Goal: Task Accomplishment & Management: Use online tool/utility

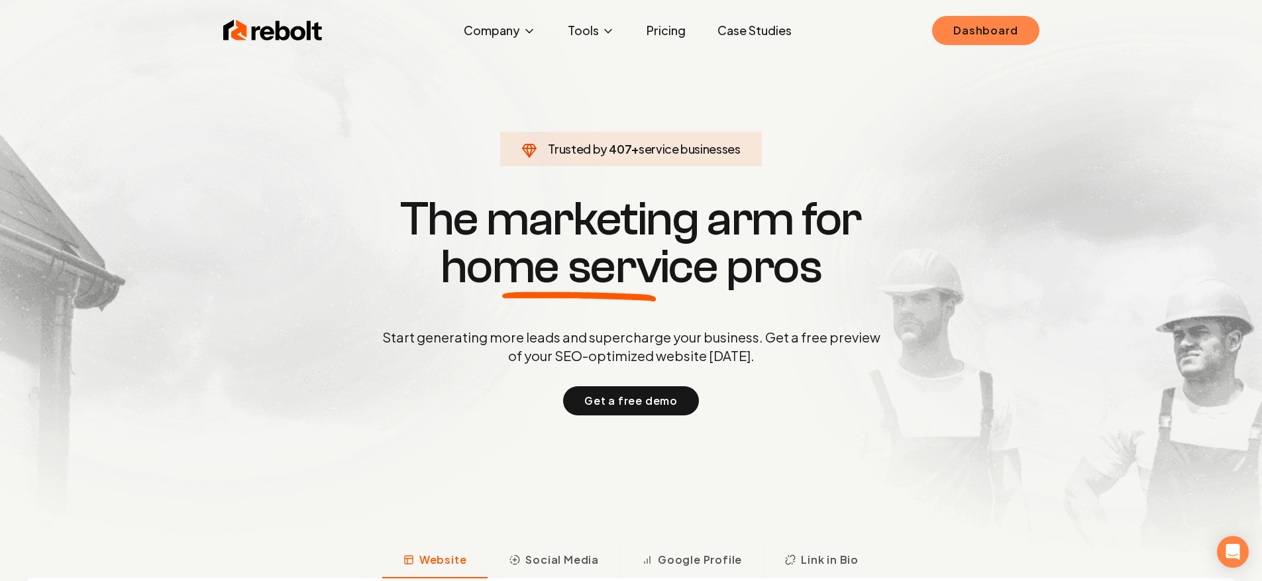
click at [1000, 28] on link "Dashboard" at bounding box center [985, 30] width 107 height 29
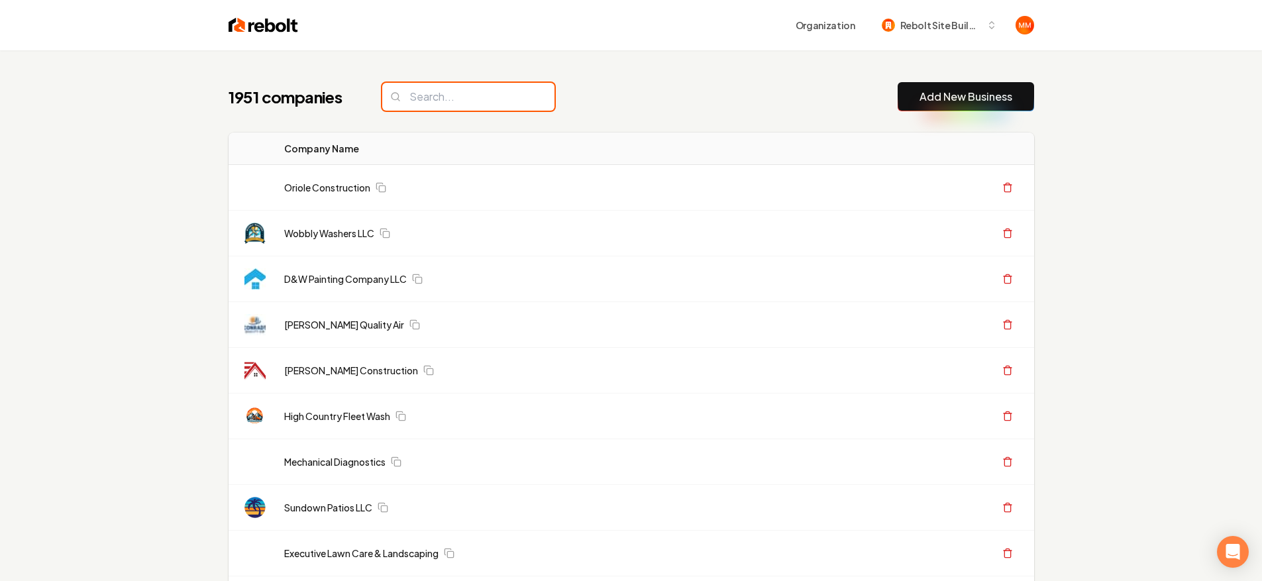
click at [479, 101] on input "search" at bounding box center [468, 97] width 172 height 28
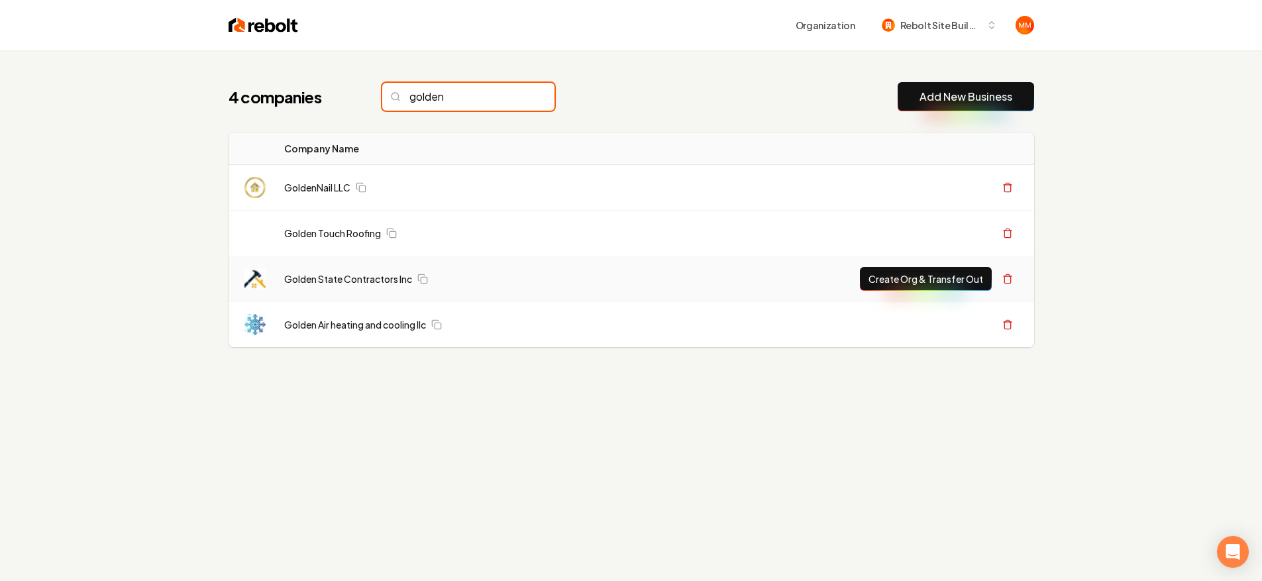
type input "golden"
click at [969, 276] on button "Create Org & Transfer Out" at bounding box center [926, 279] width 132 height 24
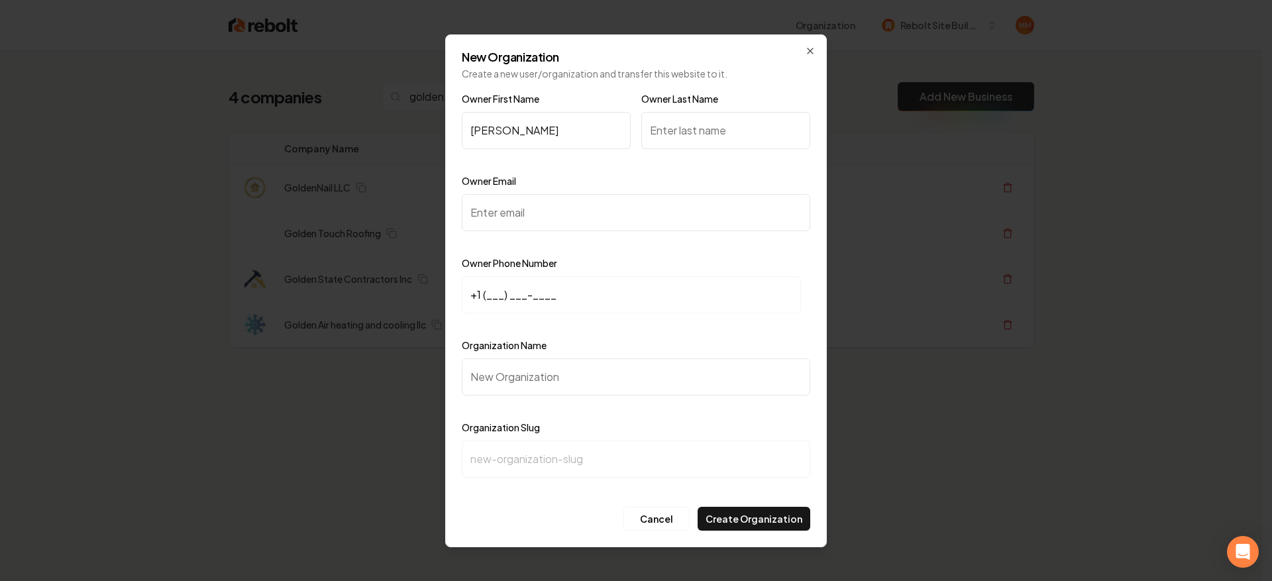
type input "[PERSON_NAME]"
click at [686, 137] on input "Owner Last Name" at bounding box center [725, 130] width 169 height 37
click at [649, 211] on input "Owner Email" at bounding box center [636, 212] width 348 height 37
paste input "[EMAIL_ADDRESS][DOMAIN_NAME]"
type input "[EMAIL_ADDRESS][DOMAIN_NAME]"
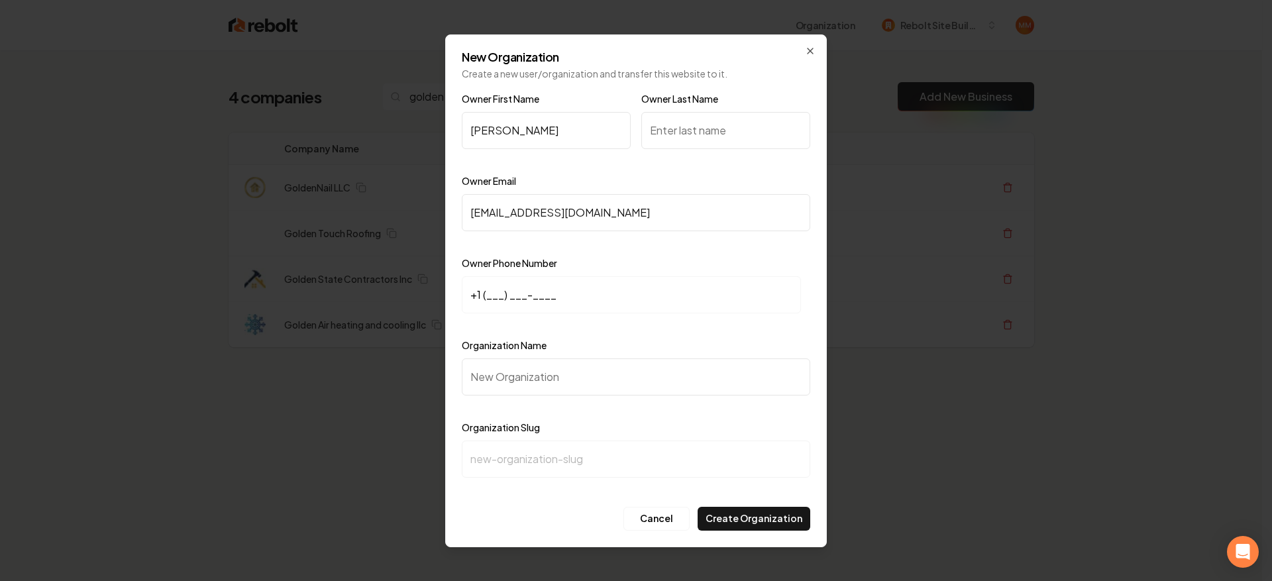
click at [625, 280] on input "+1 (___) ___-____" at bounding box center [631, 294] width 339 height 37
paste input "176) 051-9260"
type input "+1 (176) 051-9260"
click at [593, 229] on input "Owner Email" at bounding box center [636, 212] width 348 height 37
click at [651, 208] on input "Owner Email" at bounding box center [636, 212] width 348 height 37
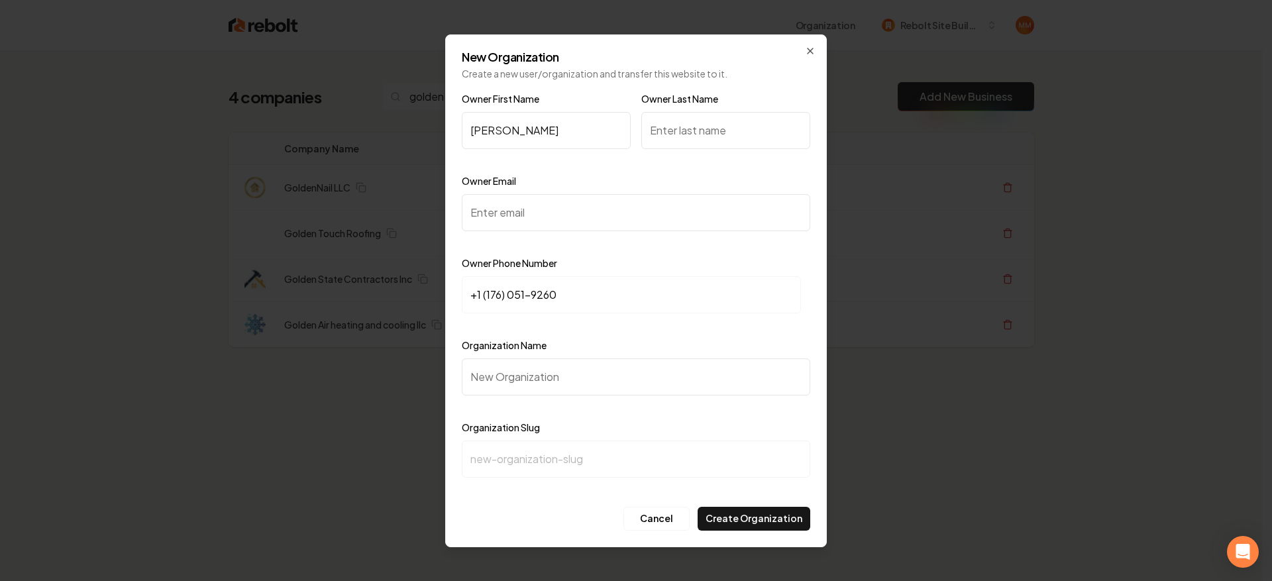
paste input "[EMAIL_ADDRESS][DOMAIN_NAME]"
type input "[EMAIL_ADDRESS][DOMAIN_NAME]"
drag, startPoint x: 635, startPoint y: 306, endPoint x: 445, endPoint y: 269, distance: 193.1
click at [445, 270] on div "New Organization Create a new user/organization and transfer this website to it…" at bounding box center [636, 290] width 382 height 513
type input "[PHONE_NUMBER]"
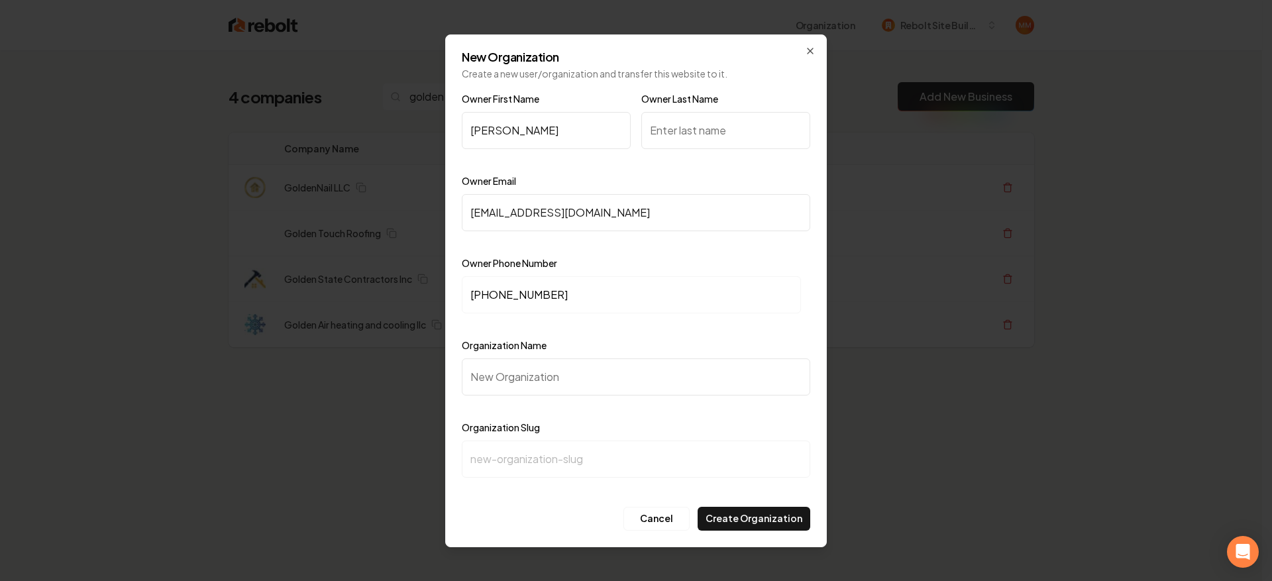
click at [576, 369] on input "Organization Name" at bounding box center [636, 376] width 348 height 37
type input "G"
type input "g"
type input "Go"
type input "go"
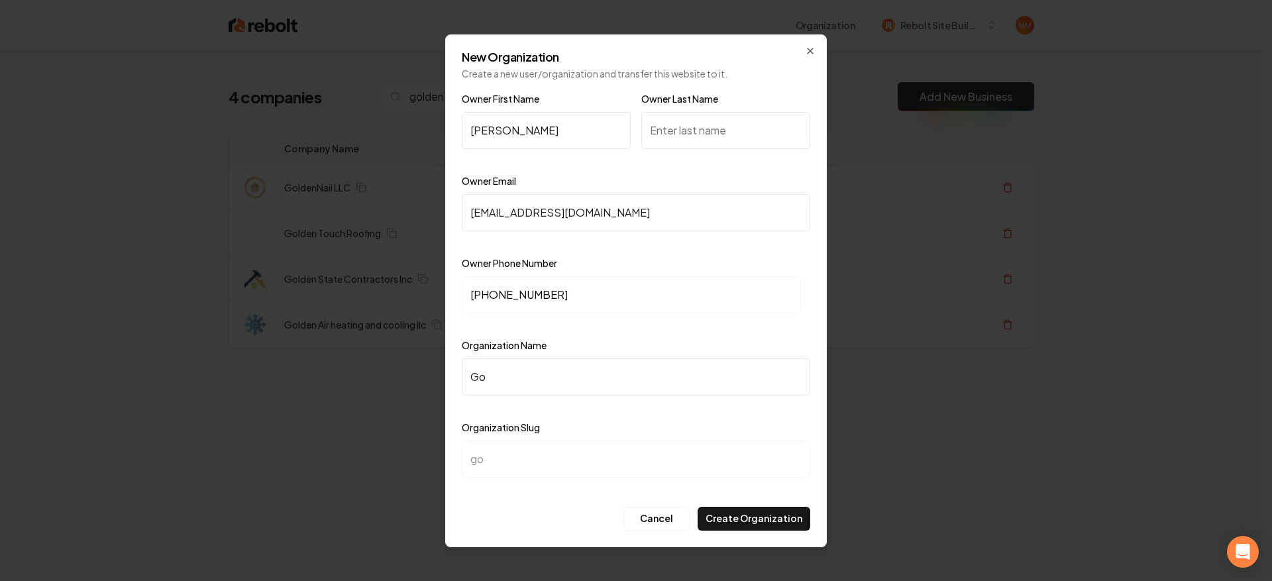
type input "Gol"
type input "gol"
type input "Gold"
type input "gold"
type input "Golde"
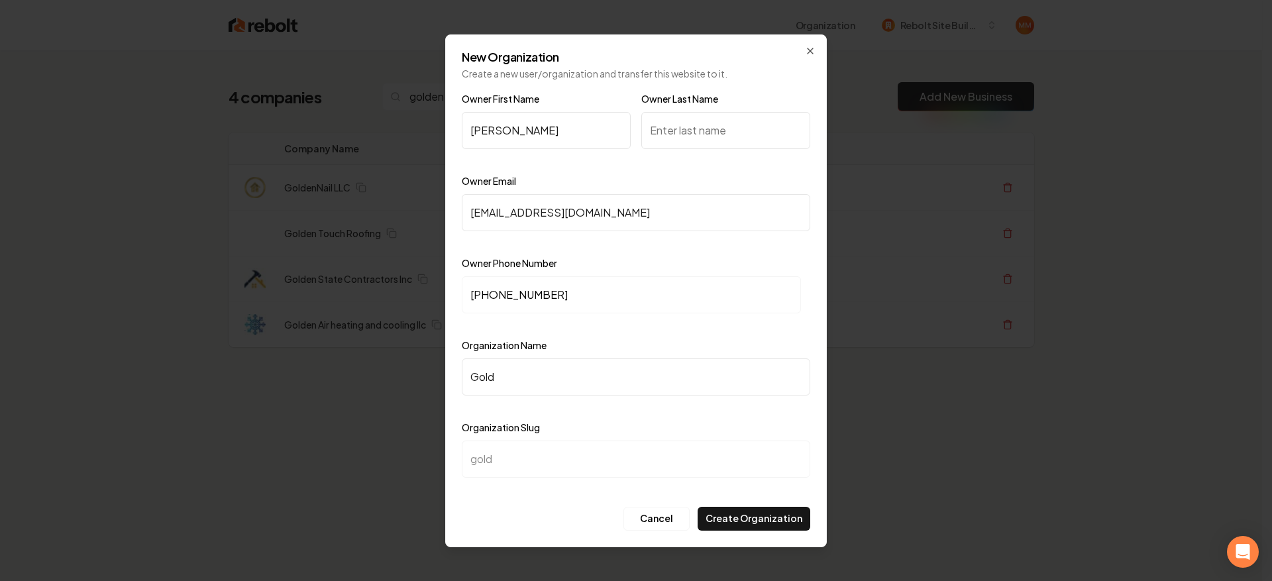
type input "golde"
type input "Golden"
type input "golden"
type input "Golden S"
type input "golden-s"
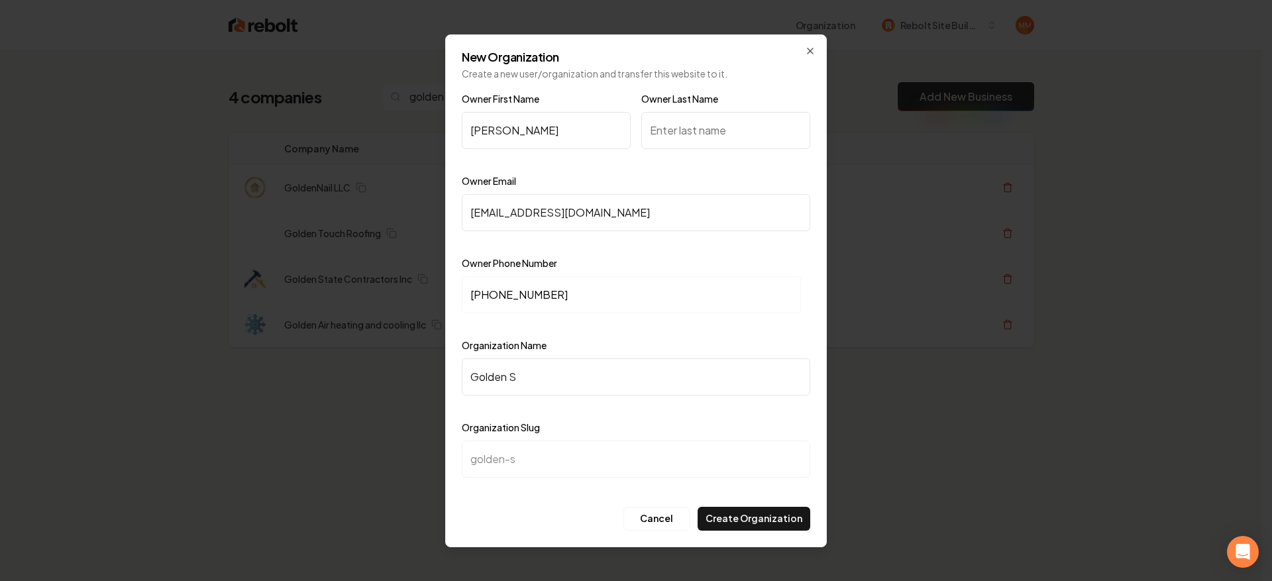
type input "Golden St"
type input "golden-st"
type input "Golden Sta"
type input "golden-sta"
type input "Golden Stat"
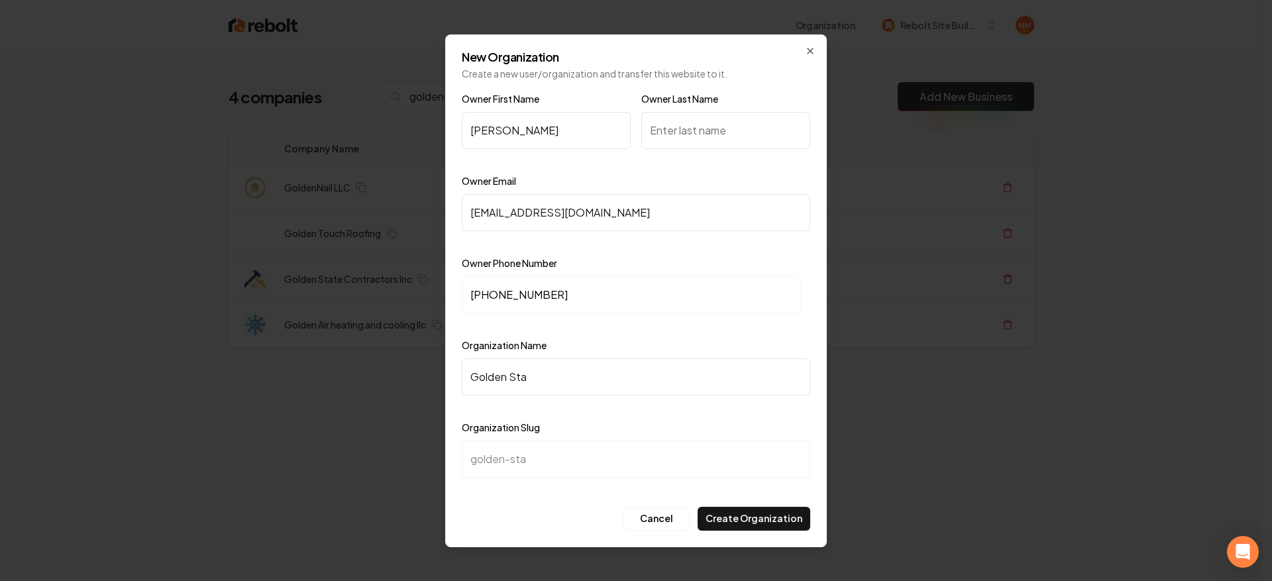
type input "golden-stat"
type input "Golden State"
type input "golden-state"
type input "Golden State C"
type input "golden-state-c"
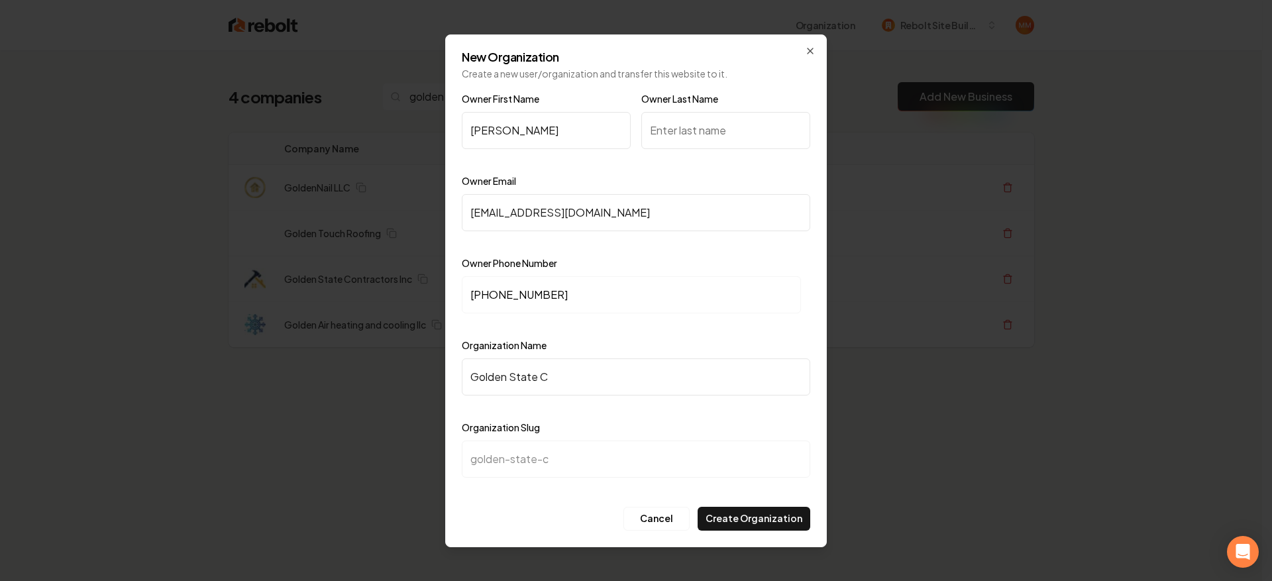
type input "Golden State [US_STATE]"
type input "golden-state-[US_STATE]"
type input "Golden State Con"
type input "golden-state-con"
type input "Golden State Cont"
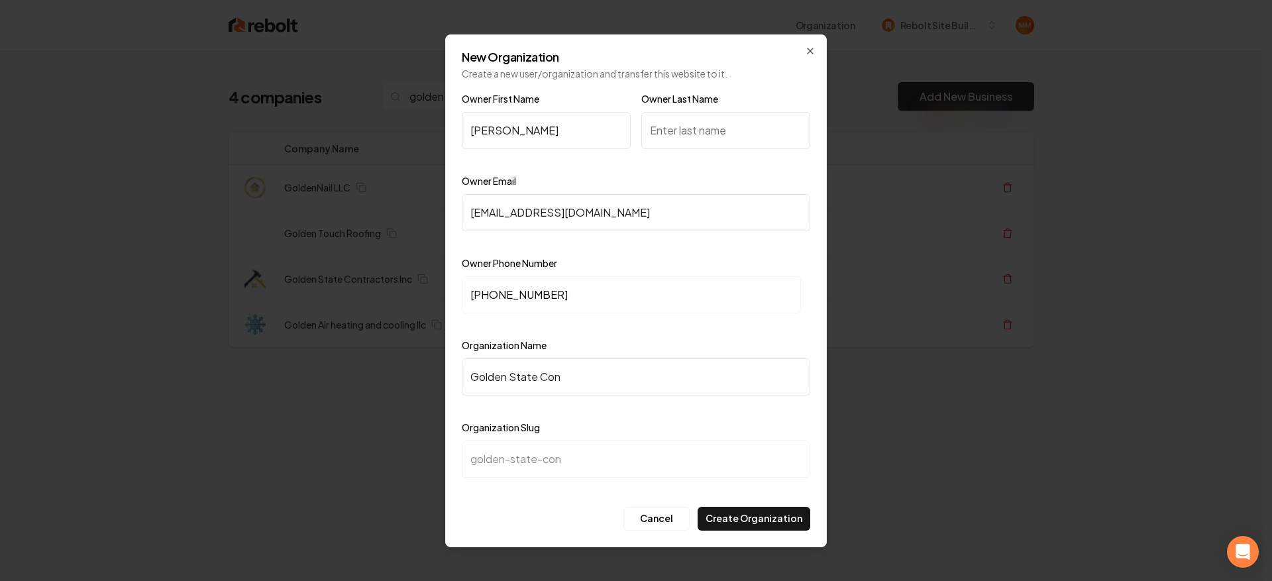
type input "golden-state-cont"
type input "Golden State Contr"
type input "golden-state-contr"
type input "Golden State Contra"
type input "golden-state-contra"
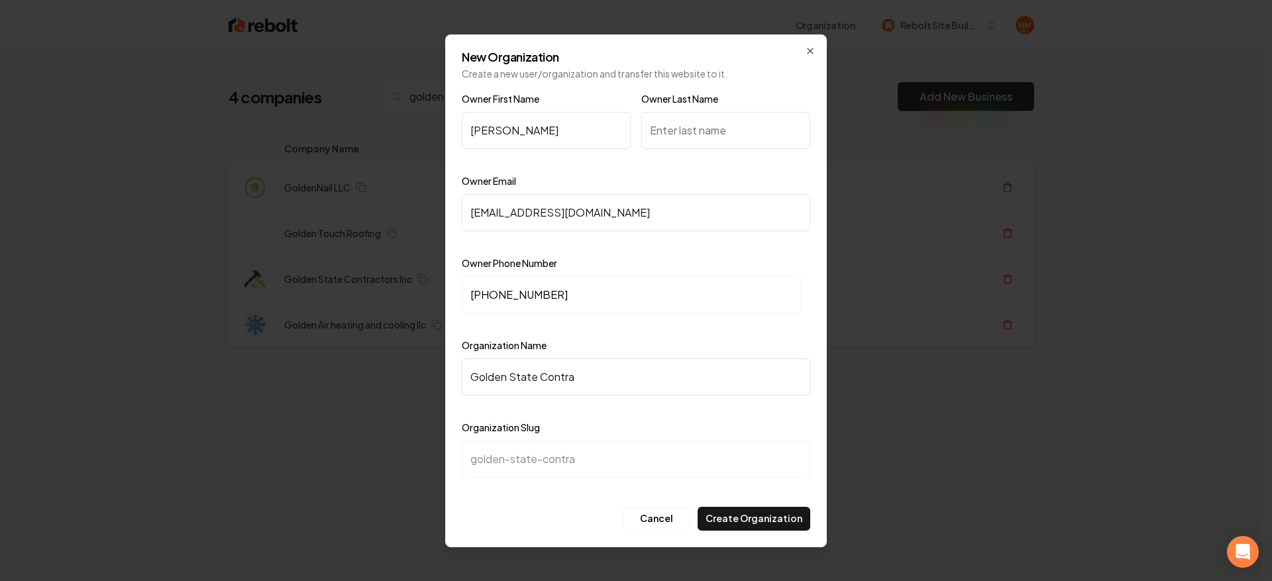
type input "Golden State Contrac"
type input "golden-state-contrac"
type input "Golden State Contract"
type input "golden-state-contract"
type input "Golden State Contracto"
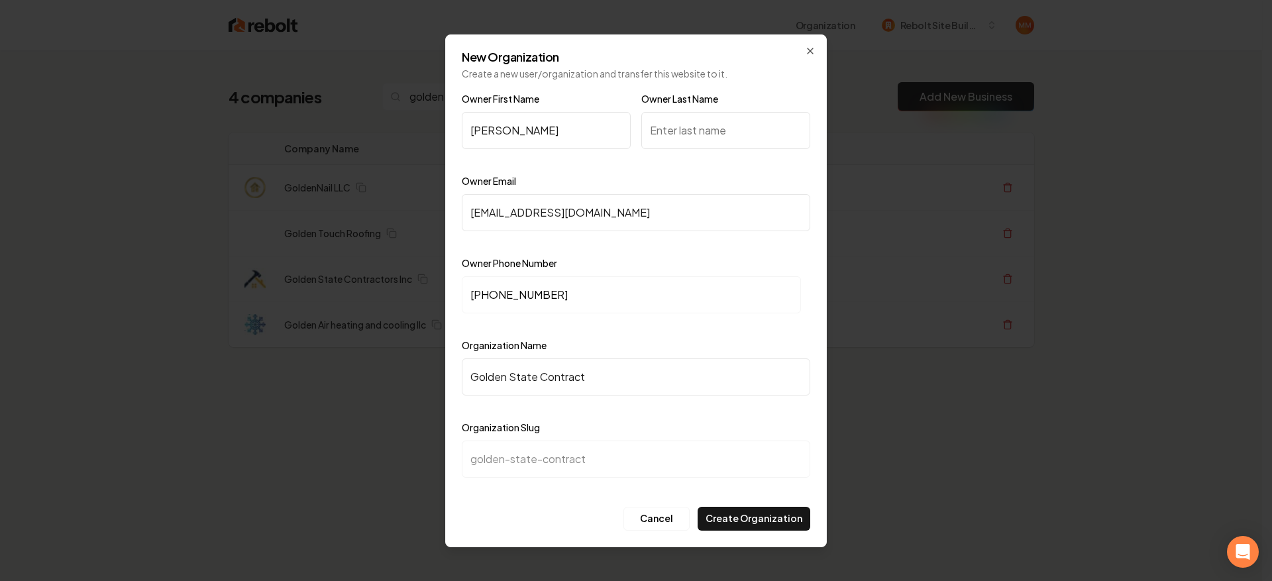
type input "golden-state-contracto"
type input "Golden State Contractor"
type input "golden-state-contractor"
type input "Golden State Contractors"
type input "golden-state-contractors"
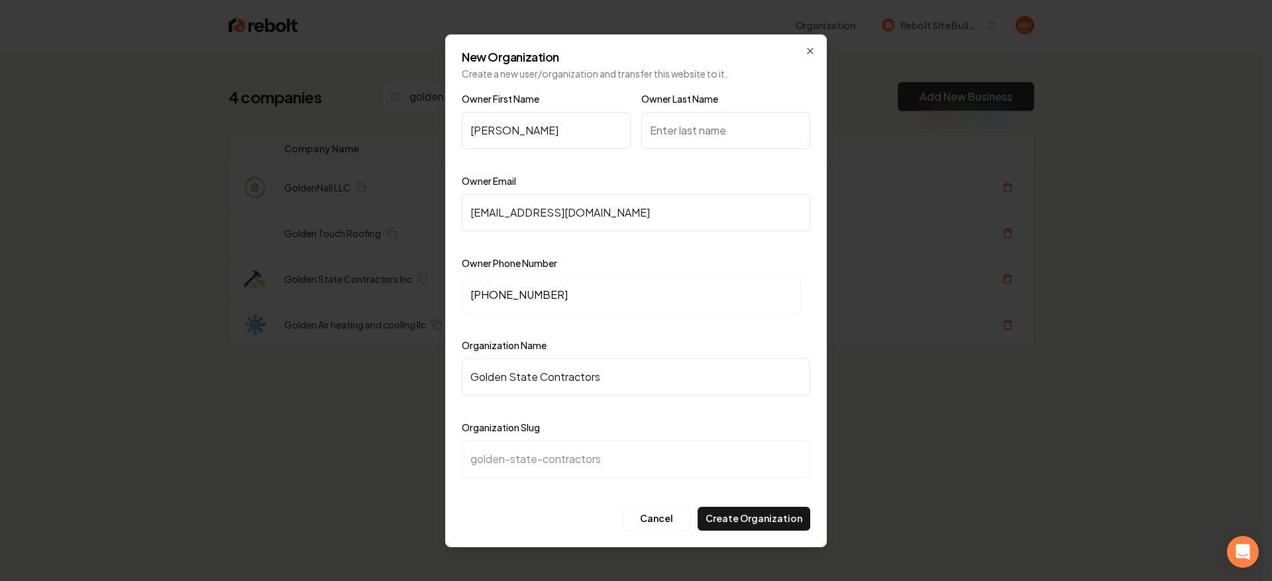
type input "Golden State Contractors I"
type input "golden-state-contractors-i"
type input "Golden State Contractors In"
type input "golden-state-contractors-in"
type input "Golden State Contractors Inc"
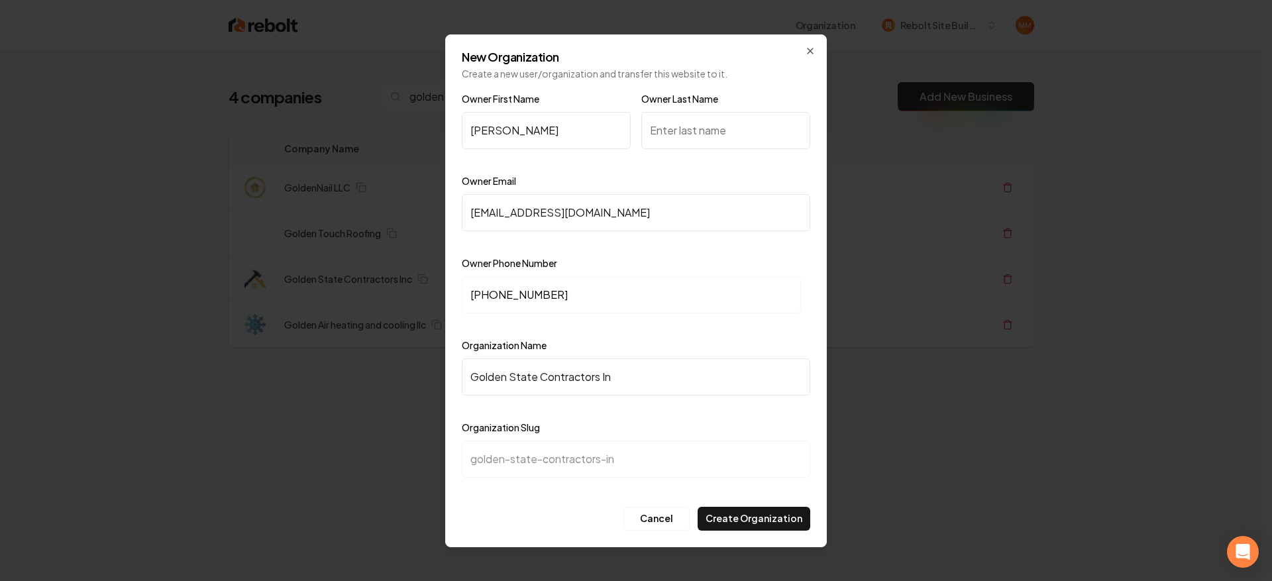
type input "golden-state-contractors-inc"
type input "Golden State Contractors Inc"
click at [745, 519] on button "Create Organization" at bounding box center [754, 519] width 113 height 24
click at [712, 125] on input "Owner Last Name" at bounding box center [725, 130] width 169 height 37
type input "[PERSON_NAME]"
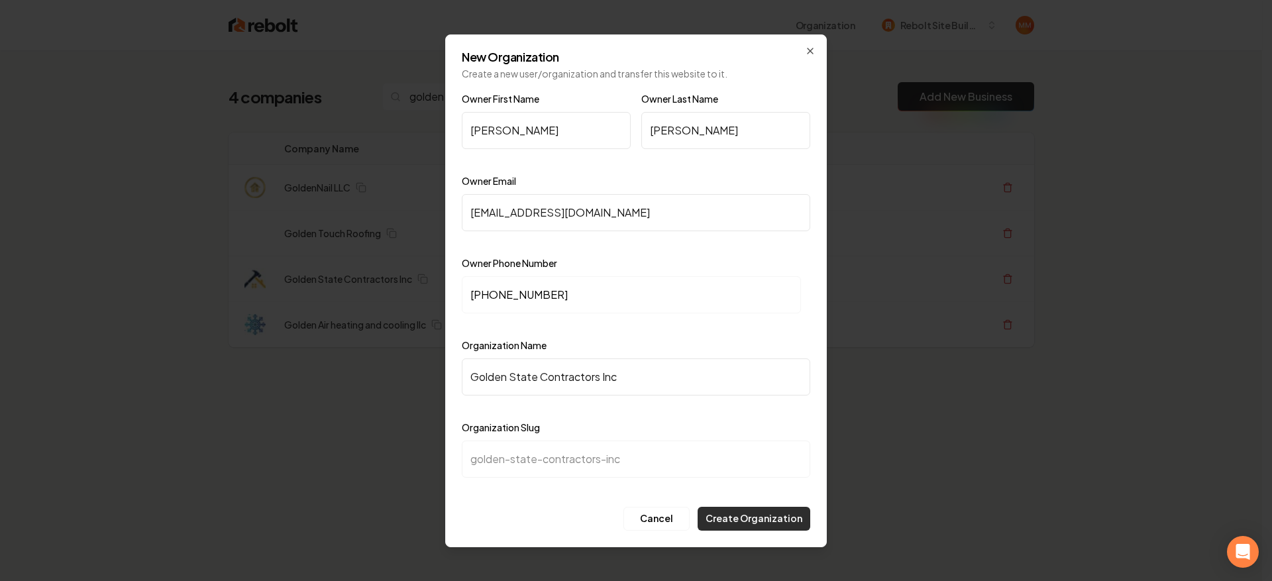
click at [735, 507] on button "Create Organization" at bounding box center [754, 519] width 113 height 24
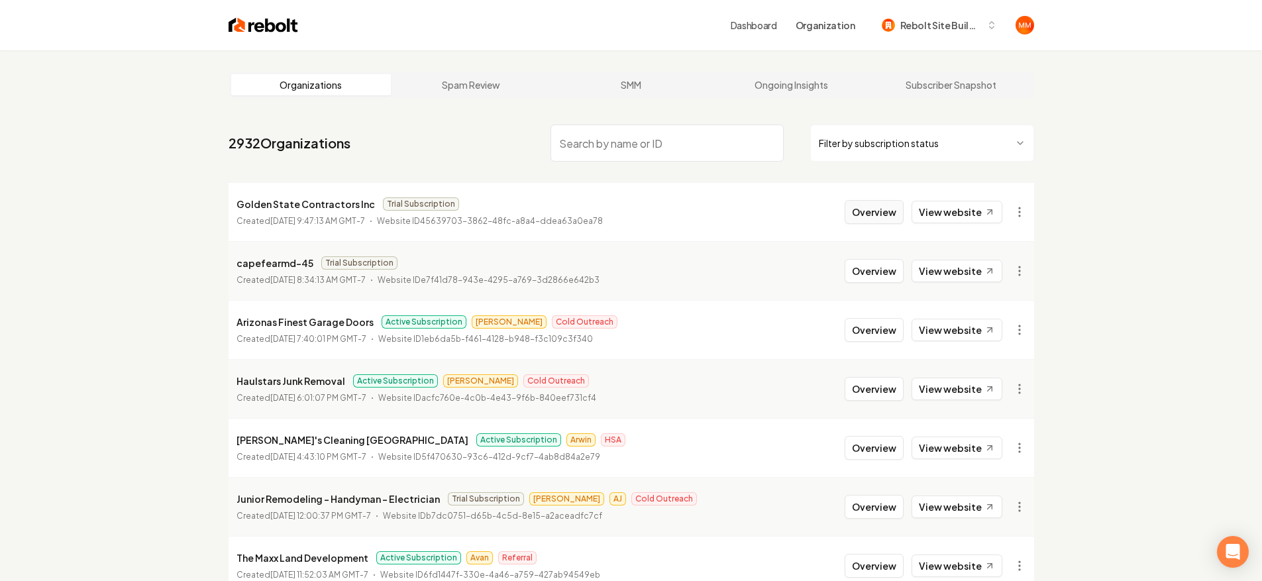
click at [881, 213] on button "Overview" at bounding box center [874, 212] width 59 height 24
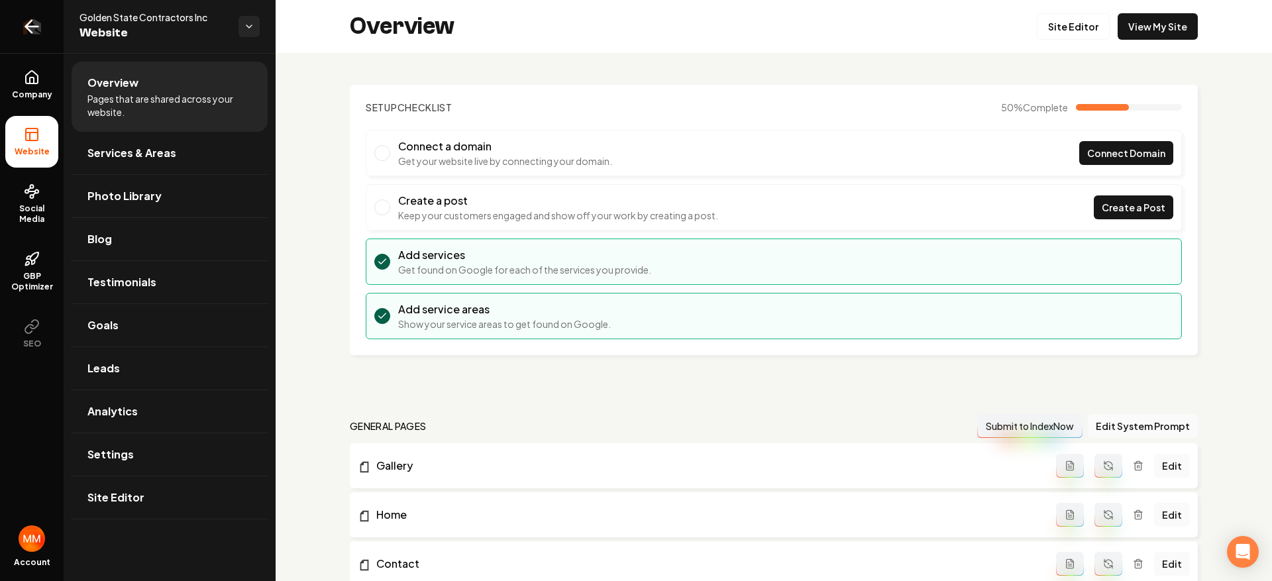
click at [44, 28] on link "Return to dashboard" at bounding box center [32, 26] width 64 height 53
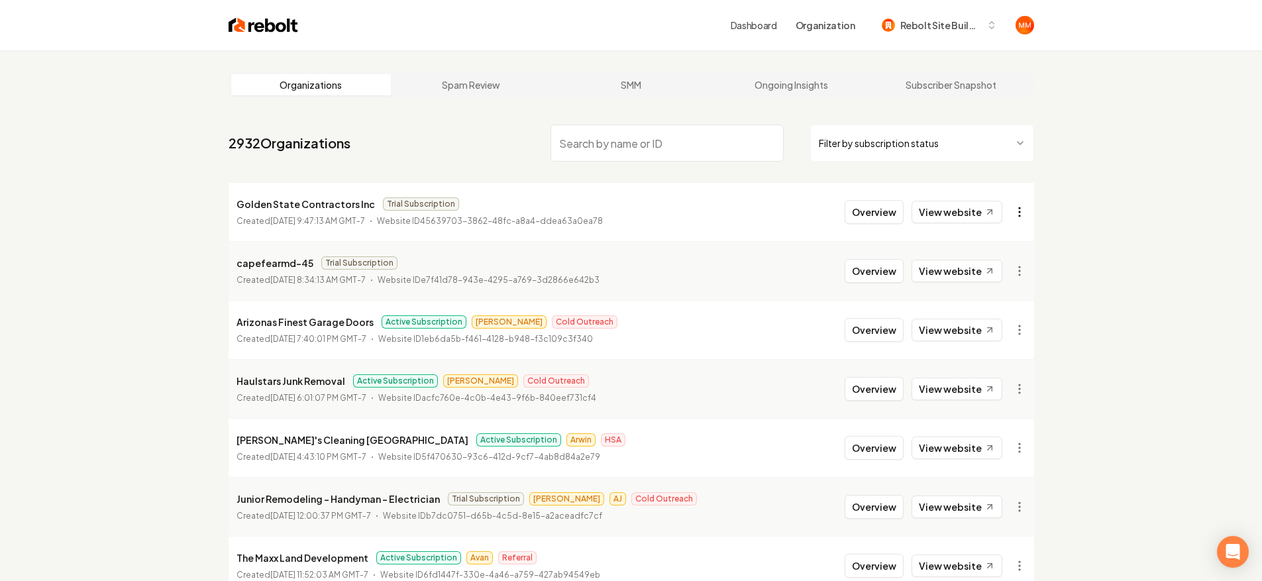
click at [1019, 214] on html "Dashboard Organization Rebolt Site Builder Organizations Spam Review SMM Ongoin…" at bounding box center [631, 290] width 1262 height 581
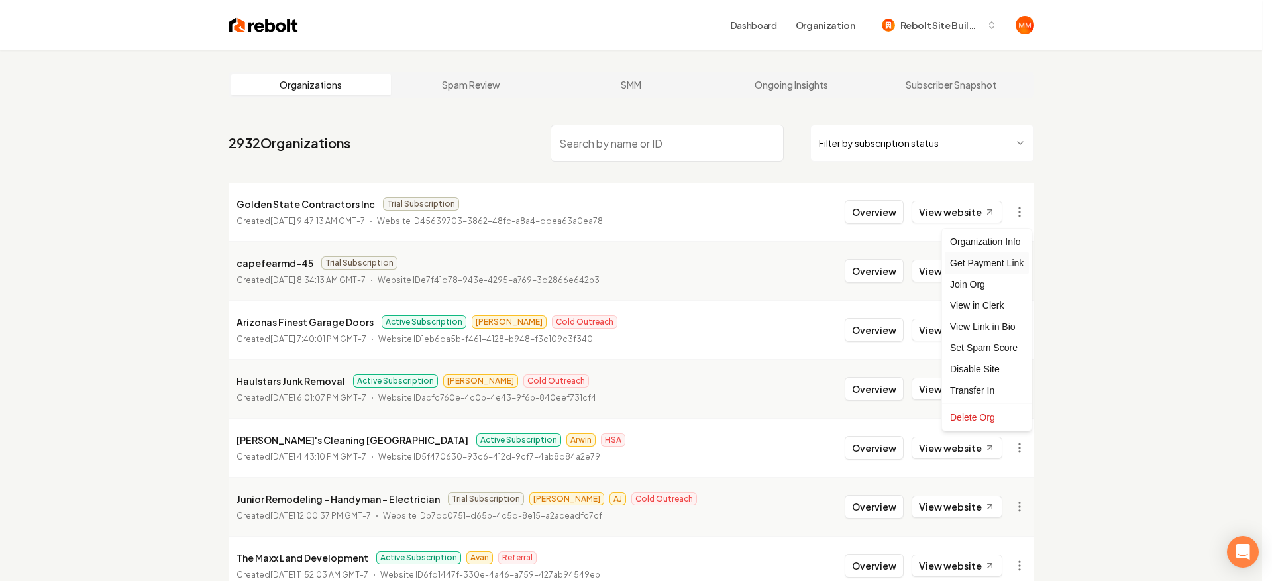
click at [982, 265] on div "Get Payment Link" at bounding box center [987, 262] width 84 height 21
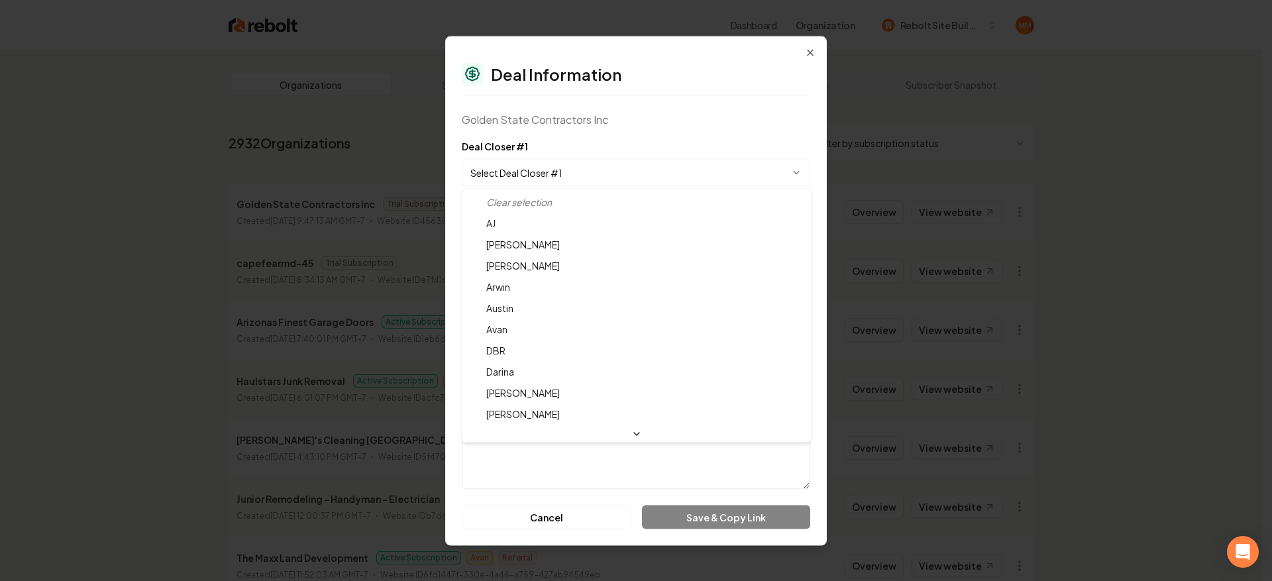
click at [586, 178] on body "Dashboard Organization Rebolt Site Builder Organizations Spam Review SMM Ongoin…" at bounding box center [631, 290] width 1262 height 581
select select "**********"
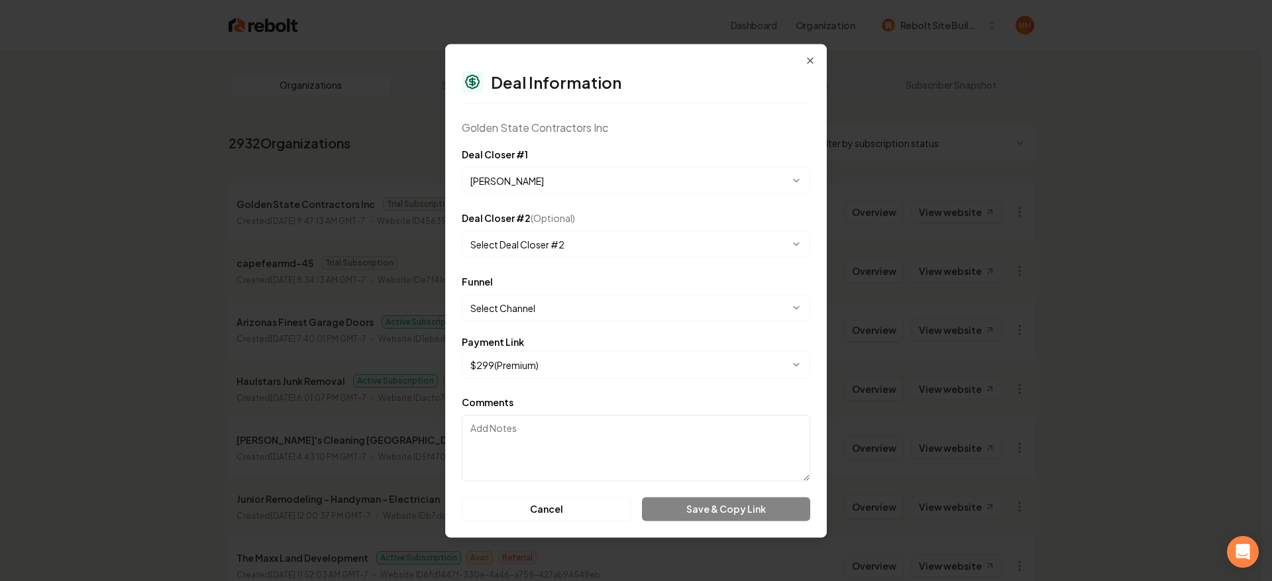
click at [545, 307] on body "Dashboard Organization Rebolt Site Builder Organizations Spam Review SMM Ongoin…" at bounding box center [631, 290] width 1262 height 581
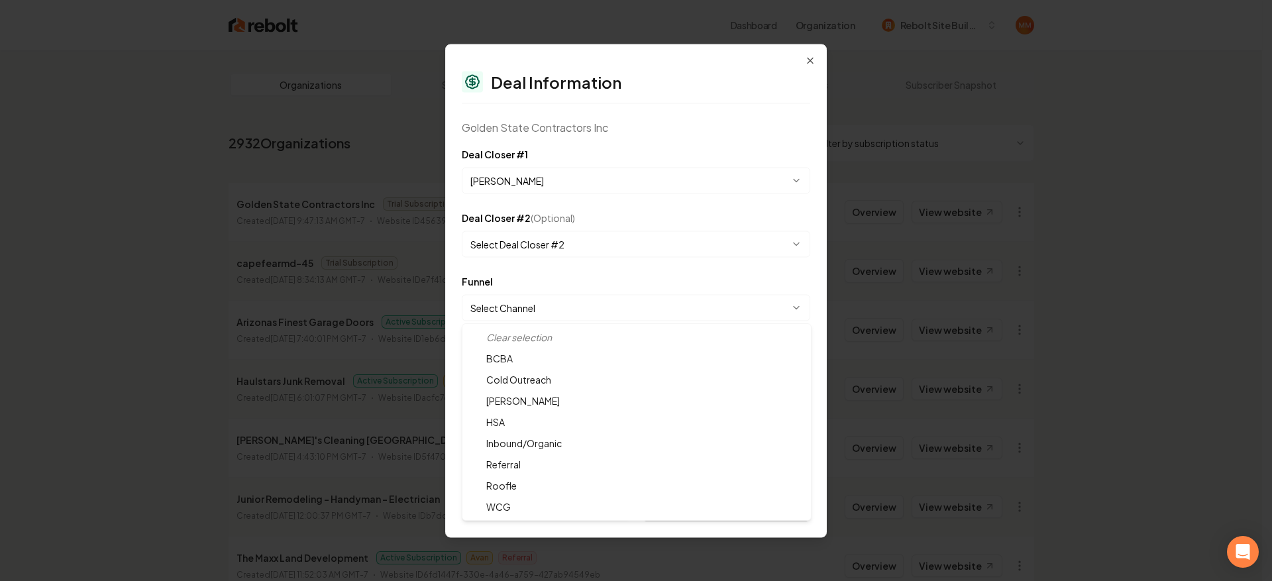
select select "**********"
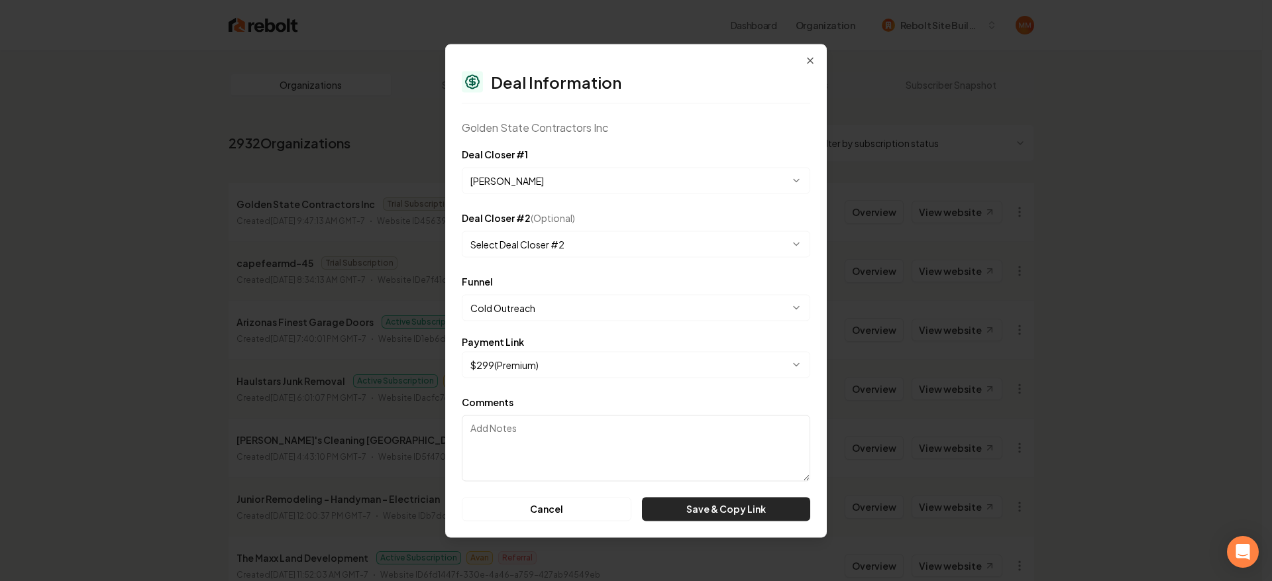
click at [718, 515] on button "Save & Copy Link" at bounding box center [726, 509] width 168 height 24
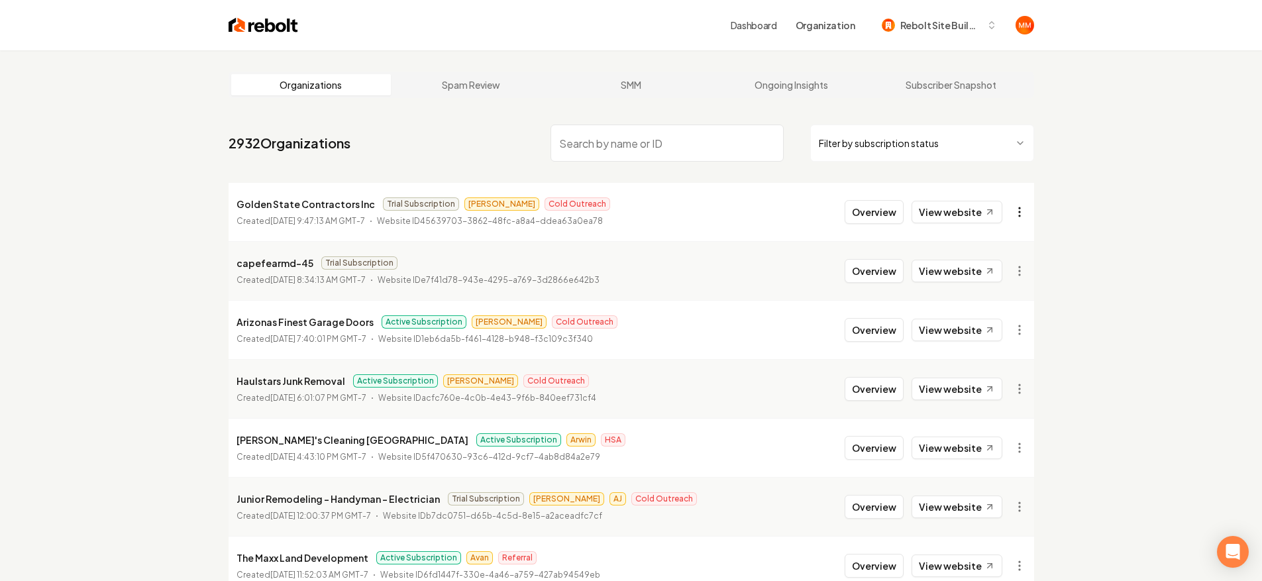
click at [1015, 217] on html "Dashboard Organization Rebolt Site Builder Organizations Spam Review SMM Ongoin…" at bounding box center [631, 290] width 1262 height 581
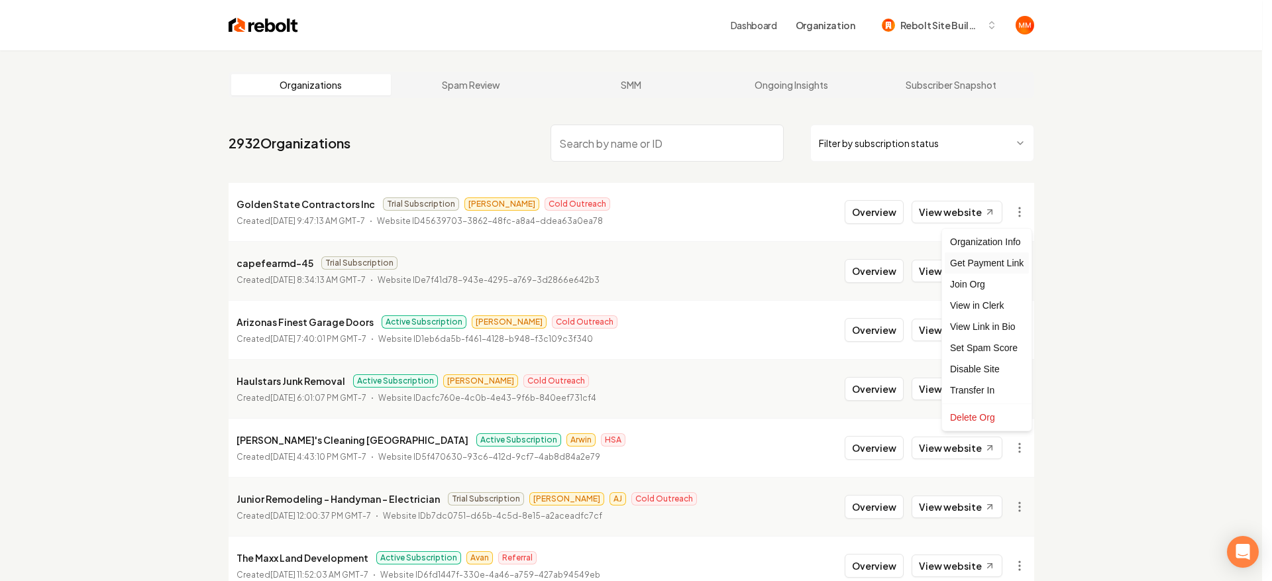
click at [989, 267] on div "Get Payment Link" at bounding box center [987, 262] width 84 height 21
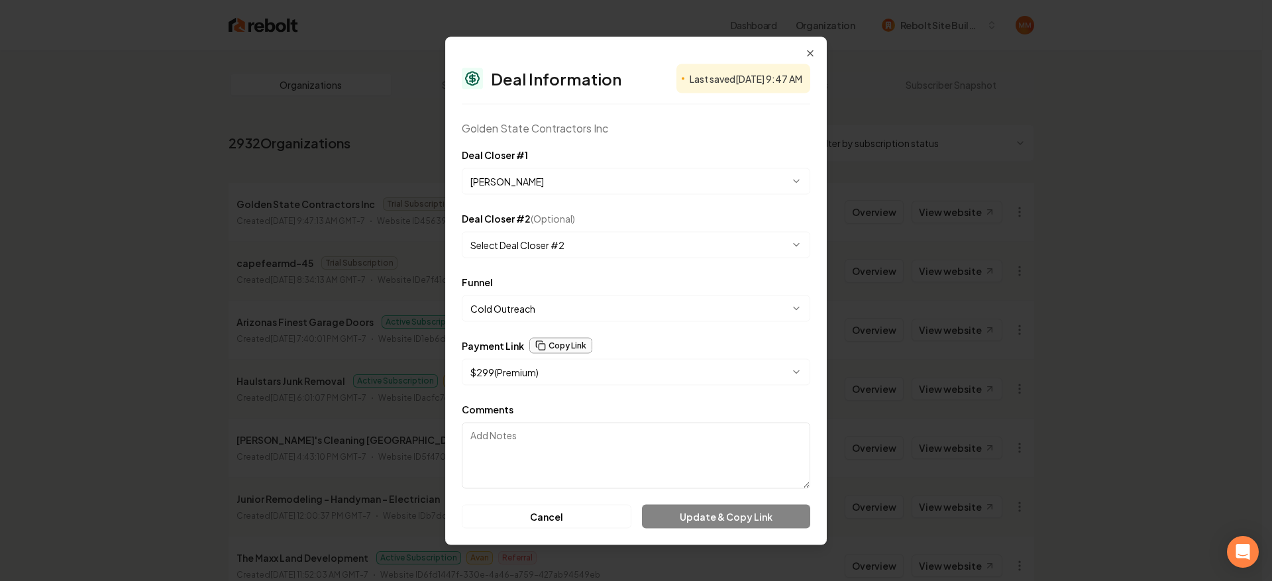
click at [562, 345] on button "Copy Link" at bounding box center [560, 345] width 63 height 16
